Goal: Task Accomplishment & Management: Manage account settings

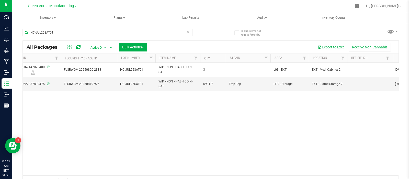
scroll to position [0, 207]
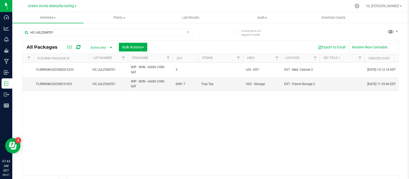
click at [82, 45] on div at bounding box center [73, 47] width 17 height 6
click at [78, 46] on icon at bounding box center [78, 46] width 4 height 5
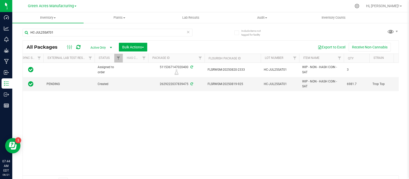
scroll to position [0, 0]
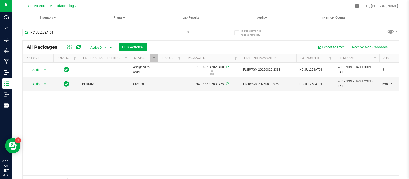
click at [119, 28] on div "HC-JUL25SAT01" at bounding box center [116, 32] width 188 height 16
click at [120, 31] on input "HC-JUL25SAT01" at bounding box center [107, 33] width 170 height 8
click at [120, 30] on input "HC-JUL25SAT01" at bounding box center [107, 33] width 170 height 8
click at [119, 29] on input "HC-JUL25SAT01" at bounding box center [107, 33] width 170 height 8
drag, startPoint x: 118, startPoint y: 33, endPoint x: 25, endPoint y: 37, distance: 92.7
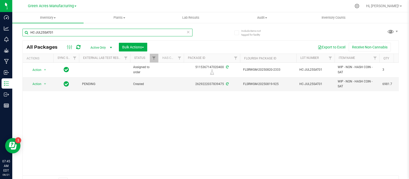
click at [25, 37] on div "HC-JUL25SAT01" at bounding box center [107, 35] width 170 height 12
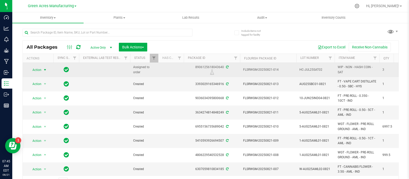
click at [36, 68] on span "Action" at bounding box center [35, 69] width 14 height 7
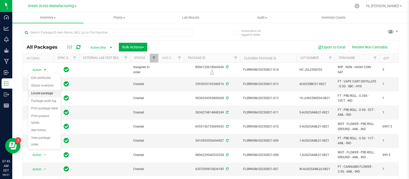
click at [47, 95] on li "Locate package" at bounding box center [44, 93] width 33 height 8
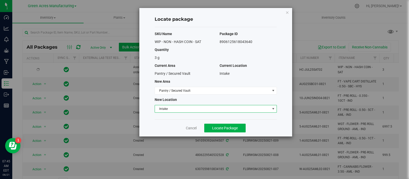
click at [206, 108] on span "Intake" at bounding box center [212, 108] width 115 height 7
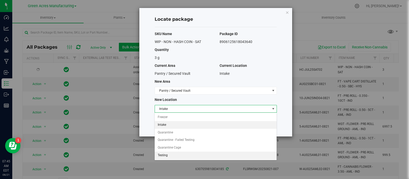
click at [190, 153] on li "Testing" at bounding box center [216, 155] width 122 height 8
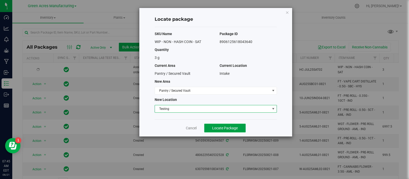
click at [235, 127] on span "Locate Package" at bounding box center [225, 128] width 26 height 4
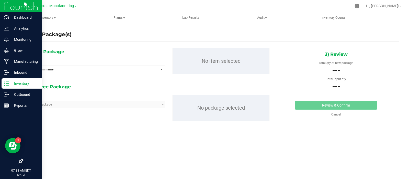
click at [4, 82] on icon at bounding box center [6, 83] width 5 height 5
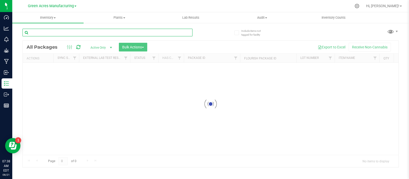
click at [76, 32] on input "text" at bounding box center [107, 33] width 170 height 8
paste input "0820-2333"
type input "0820-2333"
click at [387, 122] on div at bounding box center [211, 104] width 376 height 126
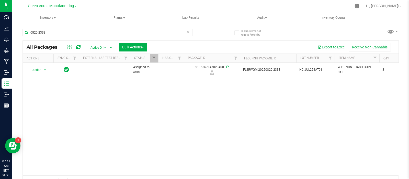
click at [367, 120] on div "Action Action Edit attributes Global inventory Locate package Package audit log…" at bounding box center [211, 119] width 376 height 112
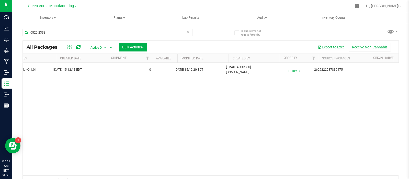
scroll to position [0, 572]
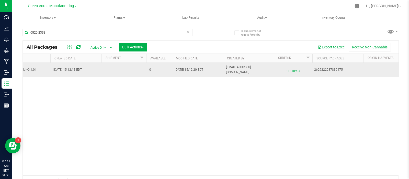
click at [297, 71] on span "11818934" at bounding box center [293, 69] width 32 height 7
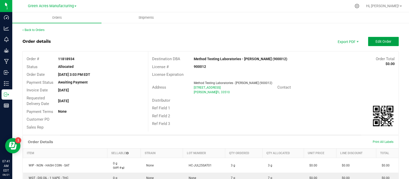
click at [377, 41] on span "Edit Order" at bounding box center [384, 41] width 16 height 4
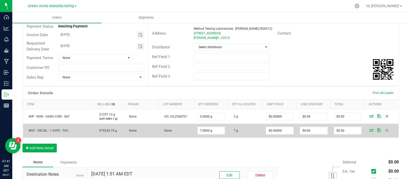
scroll to position [56, 0]
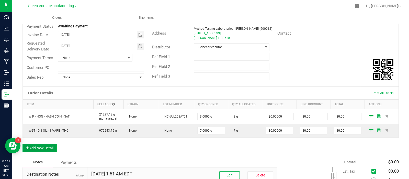
click at [50, 148] on button "Add New Detail" at bounding box center [39, 147] width 34 height 9
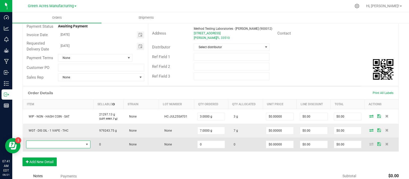
click at [78, 141] on span "NO DATA FOUND" at bounding box center [55, 144] width 58 height 7
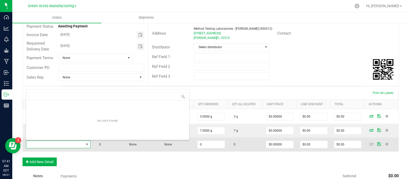
scroll to position [7, 63]
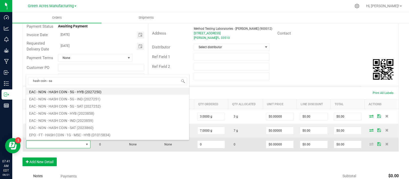
type input "hash coin - sat"
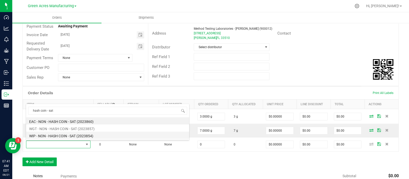
click at [70, 136] on li "WIP - NON - HASH COIN - SAT (2023854)" at bounding box center [107, 134] width 163 height 7
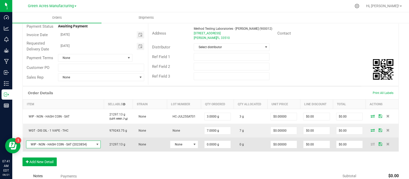
click at [188, 147] on td "None" at bounding box center [184, 144] width 34 height 14
click at [188, 145] on span "None" at bounding box center [180, 144] width 21 height 7
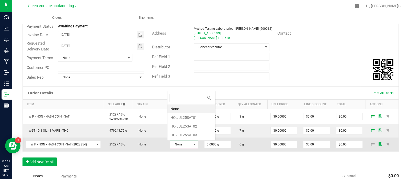
scroll to position [7, 27]
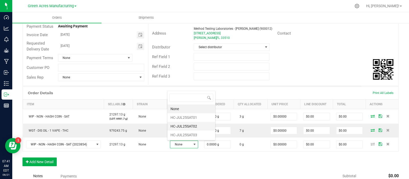
click at [189, 127] on li "HC-JUL25SAT02" at bounding box center [191, 126] width 48 height 9
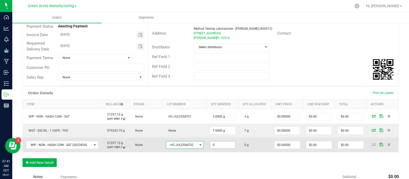
click at [221, 142] on input "0" at bounding box center [222, 144] width 25 height 7
type input "3.0000 g"
click at [224, 150] on td "3.0000 g" at bounding box center [223, 144] width 32 height 15
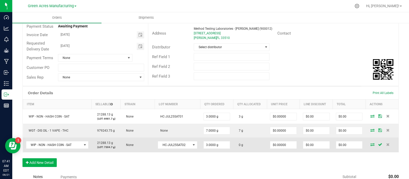
click at [370, 144] on span at bounding box center [373, 144] width 8 height 3
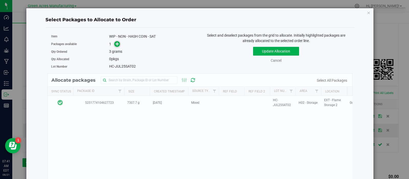
click at [117, 46] on span at bounding box center [116, 43] width 10 height 7
click at [116, 43] on icon at bounding box center [118, 44] width 4 height 4
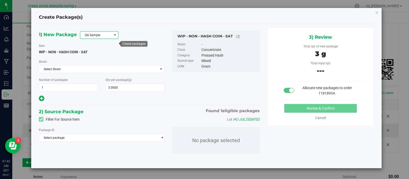
click at [116, 35] on span at bounding box center [115, 35] width 4 height 4
click at [104, 57] on li "R&D Sample" at bounding box center [99, 57] width 38 height 7
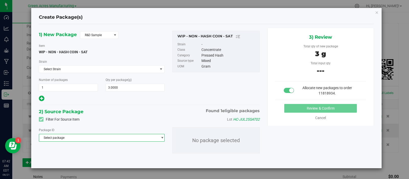
click at [105, 139] on span "Select package" at bounding box center [98, 137] width 119 height 7
click at [107, 160] on span "( WIP - NON - HASH COIN - SAT )" at bounding box center [94, 159] width 44 height 4
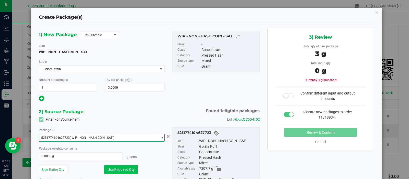
click at [113, 169] on button "Use Required Qty" at bounding box center [121, 169] width 34 height 9
type input "3.0000 g"
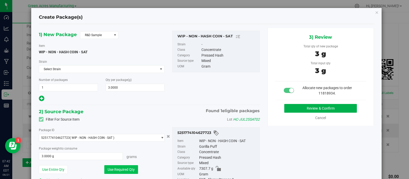
scroll to position [35, 0]
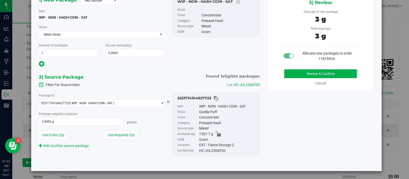
click at [208, 151] on div "HC-JUL25SAT02" at bounding box center [228, 151] width 58 height 6
copy div "HC-JUL25SAT02"
click at [73, 15] on span "WIP - NON - HASH COIN - SAT" at bounding box center [63, 17] width 49 height 4
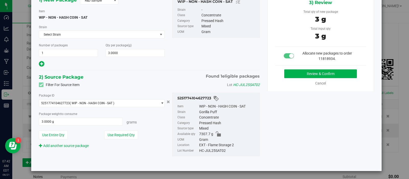
click at [73, 15] on span "WIP - NON - HASH COIN - SAT" at bounding box center [63, 17] width 49 height 4
click at [74, 16] on span "WIP - NON - HASH COIN - SAT" at bounding box center [63, 17] width 49 height 4
copy div "WIP - NON - HASH COIN - SAT"
click at [299, 73] on button "Review & Confirm" at bounding box center [320, 73] width 73 height 9
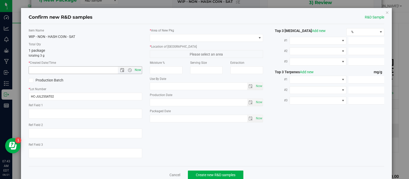
click at [136, 69] on span "Now" at bounding box center [137, 69] width 9 height 7
type input "8/21/2025 7:43 AM"
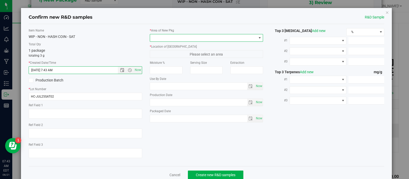
click at [170, 33] on div "* Area of New Pkg" at bounding box center [207, 35] width 114 height 14
click at [173, 40] on span at bounding box center [203, 37] width 107 height 7
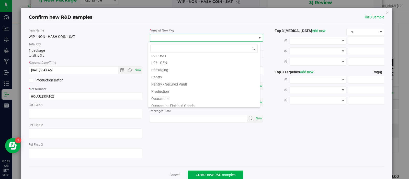
scroll to position [143, 0]
click at [174, 66] on li "Pantry / Secured Vault" at bounding box center [203, 65] width 111 height 7
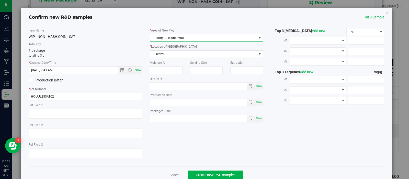
click at [176, 53] on span "Freezer" at bounding box center [203, 53] width 107 height 7
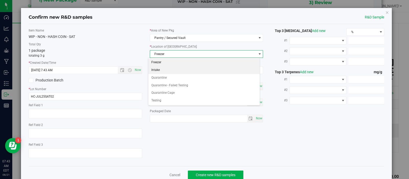
click at [164, 66] on li "Intake" at bounding box center [203, 70] width 111 height 8
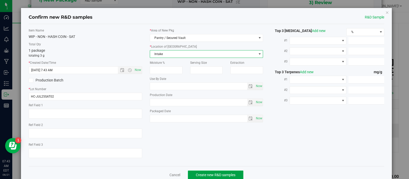
click at [207, 174] on span "Create new R&D samples" at bounding box center [216, 175] width 40 height 4
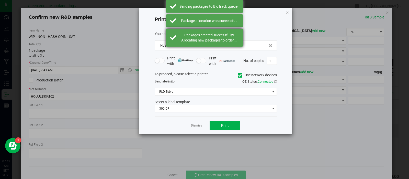
click at [201, 35] on div "Packages created successfully! Allocating new packages to order..." at bounding box center [209, 37] width 60 height 10
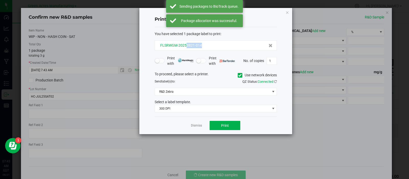
drag, startPoint x: 208, startPoint y: 43, endPoint x: 186, endPoint y: 46, distance: 22.1
click at [186, 46] on div "FLSRWGM-20250821-014" at bounding box center [216, 45] width 114 height 5
copy span "0821-014"
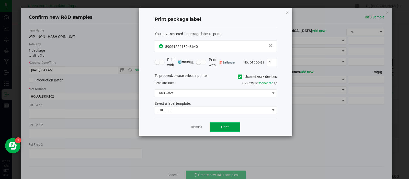
click at [217, 123] on button "Print" at bounding box center [225, 126] width 31 height 9
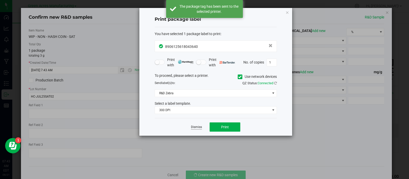
click at [198, 126] on link "Dismiss" at bounding box center [196, 127] width 11 height 4
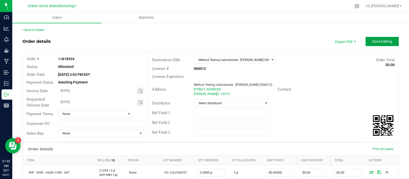
click at [389, 38] on button "Done Editing" at bounding box center [382, 41] width 33 height 9
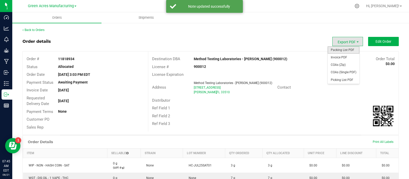
click at [343, 48] on span "Packing List PDF" at bounding box center [344, 49] width 32 height 7
